Goal: Find contact information: Find contact information

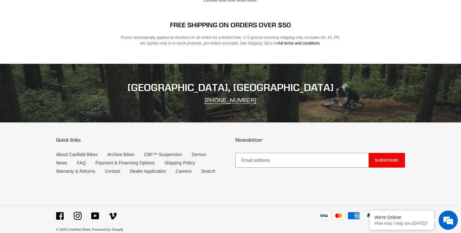
scroll to position [1251, 0]
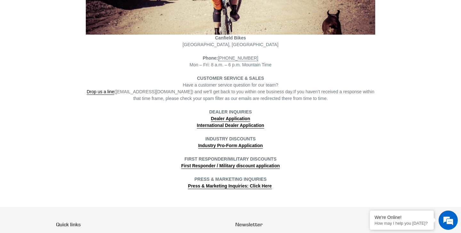
scroll to position [168, 0]
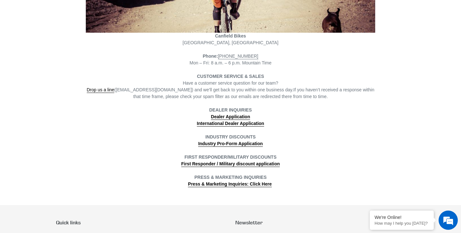
click at [154, 90] on span "Drop us a line (info@canfieldbikes.com) and we’ll get back to you within one bu…" at bounding box center [190, 90] width 207 height 6
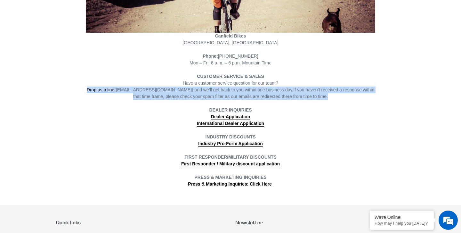
click at [154, 90] on span "Drop us a line (info@canfieldbikes.com) and we’ll get back to you within one bu…" at bounding box center [190, 90] width 207 height 6
click at [156, 90] on span "Drop us a line (info@canfieldbikes.com) and we’ll get back to you within one bu…" at bounding box center [190, 90] width 207 height 6
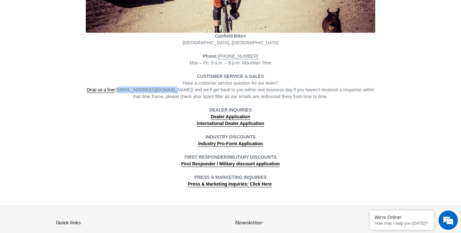
drag, startPoint x: 171, startPoint y: 91, endPoint x: 121, endPoint y: 92, distance: 49.3
click at [121, 92] on span "Drop us a line (info@canfieldbikes.com) and we’ll get back to you within one bu…" at bounding box center [190, 90] width 207 height 6
copy span "info@canfieldbikes.com"
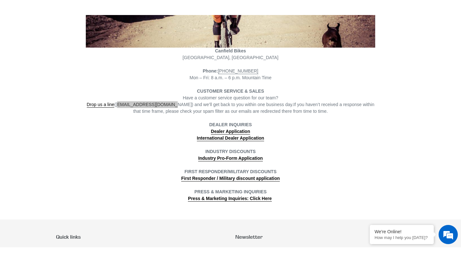
scroll to position [0, 0]
